Goal: Find specific page/section: Find specific page/section

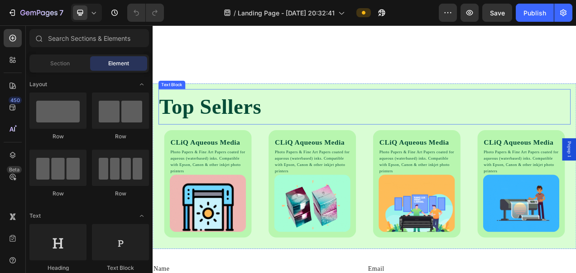
scroll to position [905, 0]
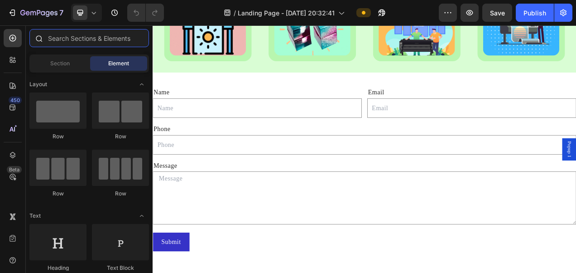
click at [71, 39] on input "text" at bounding box center [89, 38] width 120 height 18
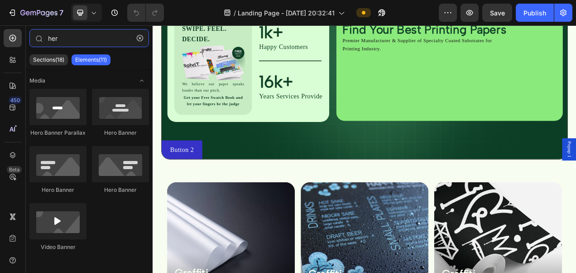
scroll to position [0, 0]
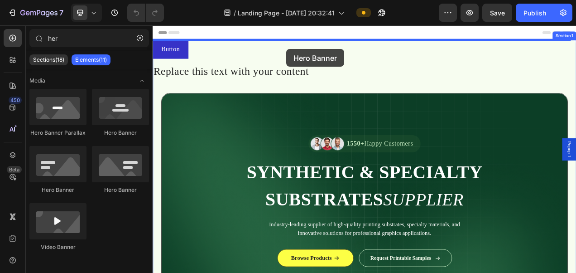
drag, startPoint x: 156, startPoint y: 139, endPoint x: 324, endPoint y: 56, distance: 187.5
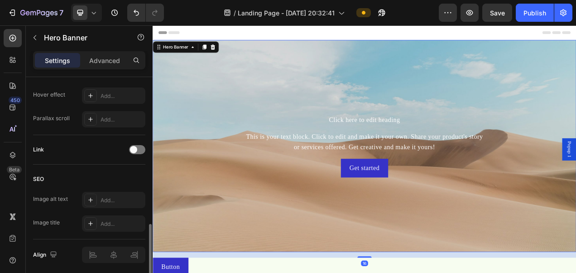
scroll to position [530, 0]
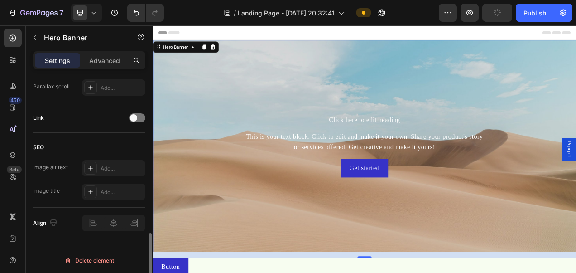
click at [138, 120] on div "Link" at bounding box center [89, 117] width 112 height 14
click at [141, 108] on div "Link" at bounding box center [89, 117] width 112 height 29
click at [140, 118] on div at bounding box center [137, 117] width 16 height 9
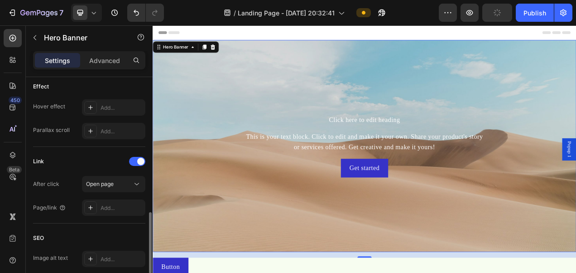
scroll to position [531, 0]
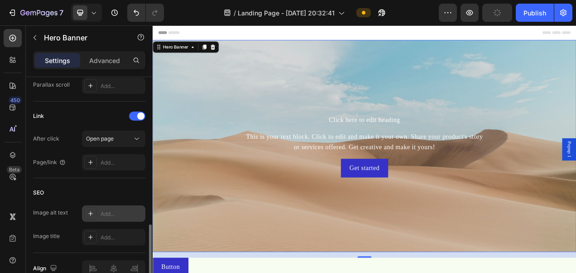
click at [89, 212] on icon at bounding box center [90, 213] width 7 height 7
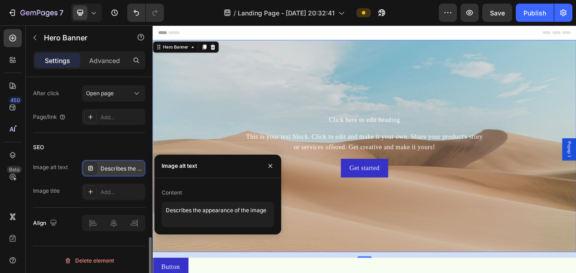
scroll to position [0, 0]
click at [102, 140] on div "SEO" at bounding box center [89, 147] width 112 height 14
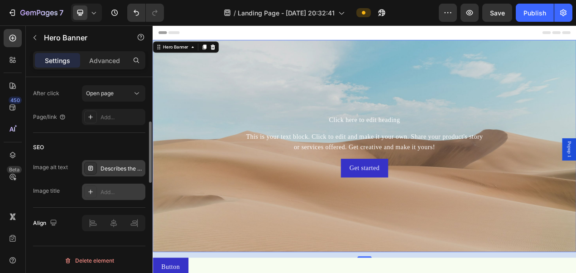
scroll to position [486, 0]
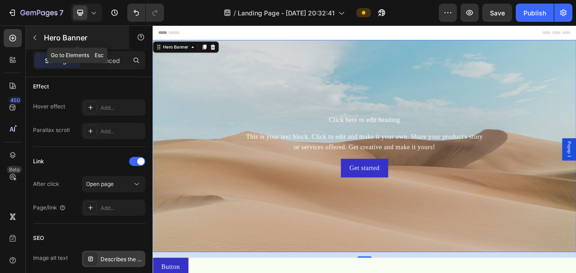
click at [31, 38] on icon "button" at bounding box center [34, 37] width 7 height 7
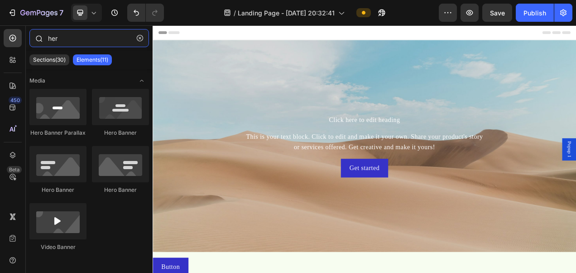
click at [68, 38] on input "her" at bounding box center [89, 38] width 120 height 18
drag, startPoint x: 68, startPoint y: 38, endPoint x: 58, endPoint y: 45, distance: 12.3
click at [68, 38] on input "her" at bounding box center [89, 38] width 120 height 18
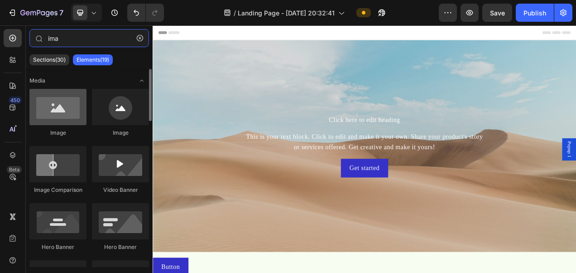
type input "ima"
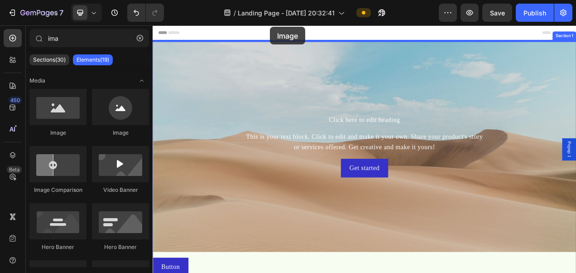
drag, startPoint x: 218, startPoint y: 139, endPoint x: 303, endPoint y: 27, distance: 140.2
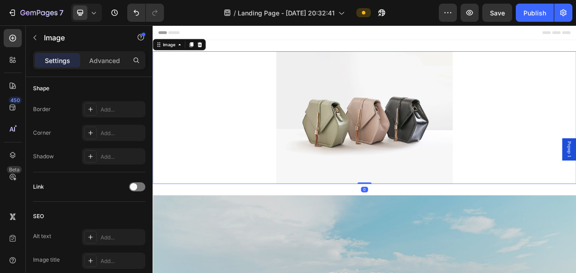
scroll to position [407, 0]
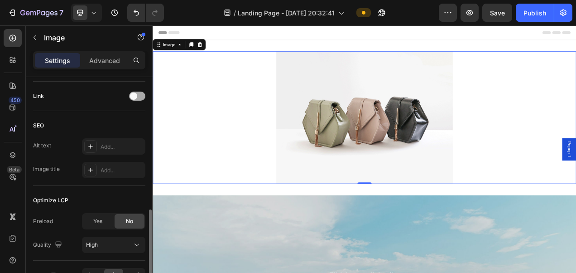
click at [139, 98] on div at bounding box center [137, 95] width 16 height 9
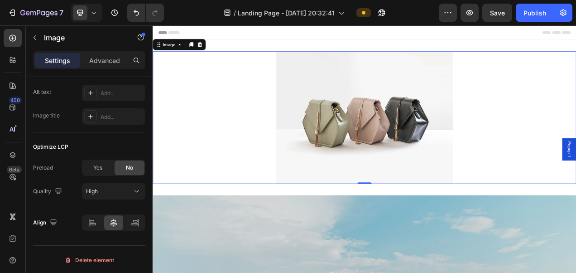
scroll to position [181, 0]
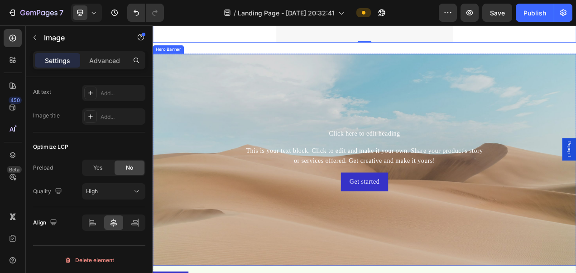
click at [246, 124] on div "Background Image" at bounding box center [424, 198] width 543 height 272
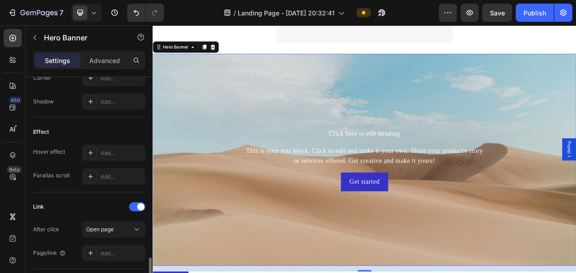
scroll to position [531, 0]
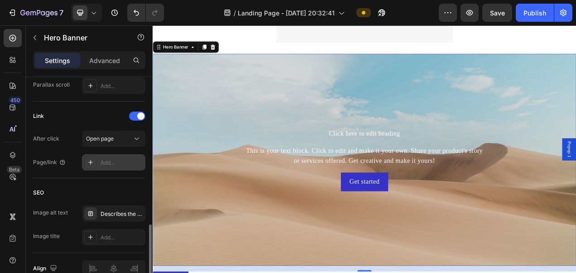
click at [105, 163] on div "Add..." at bounding box center [122, 162] width 43 height 8
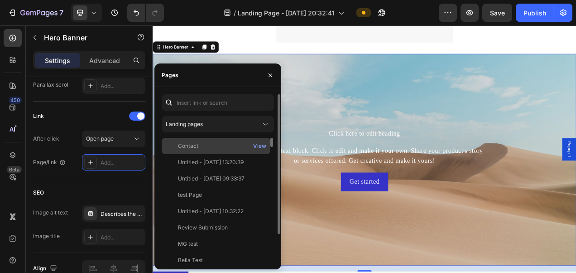
click at [191, 145] on div "Contact" at bounding box center [188, 146] width 20 height 8
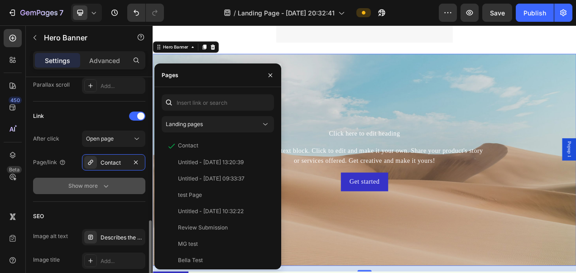
click at [105, 183] on icon "button" at bounding box center [105, 185] width 9 height 9
